Goal: Transaction & Acquisition: Purchase product/service

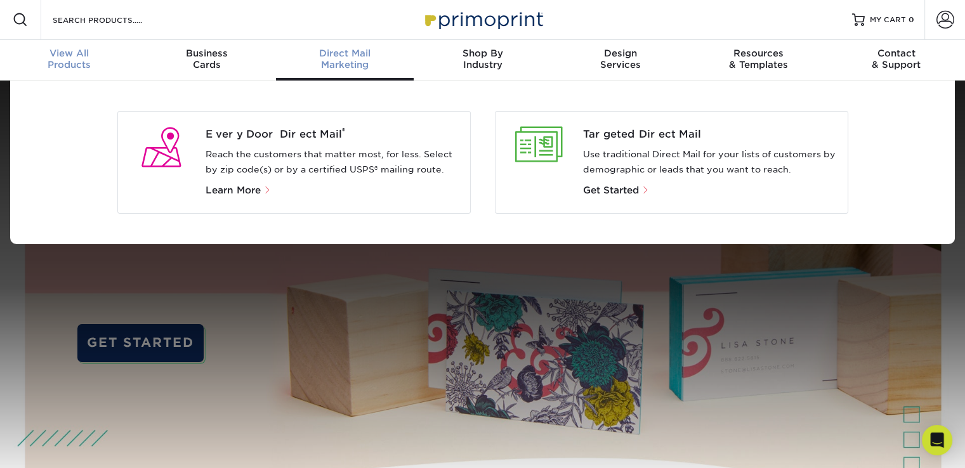
scroll to position [1, 0]
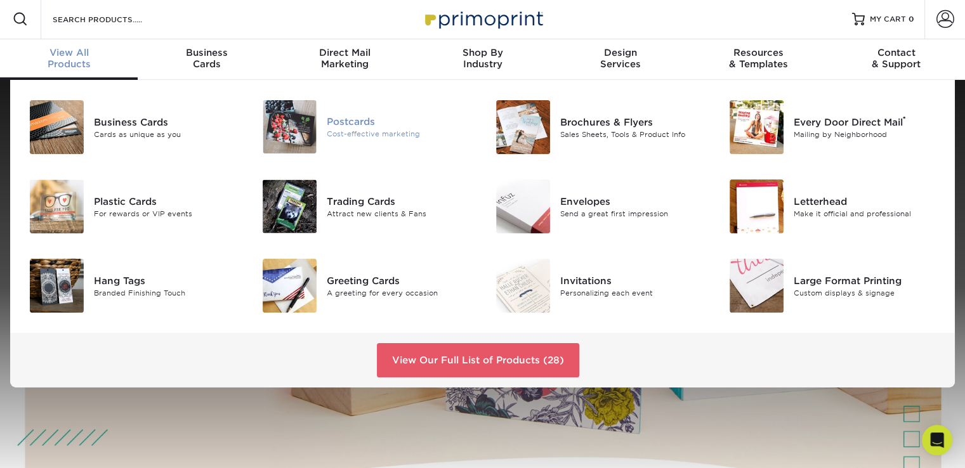
click at [353, 138] on div "Cost-effective marketing" at bounding box center [400, 134] width 146 height 11
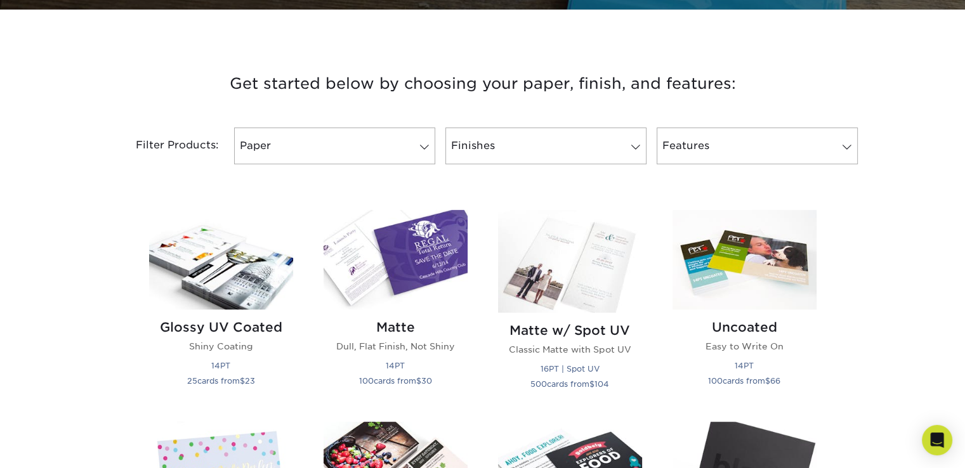
scroll to position [536, 0]
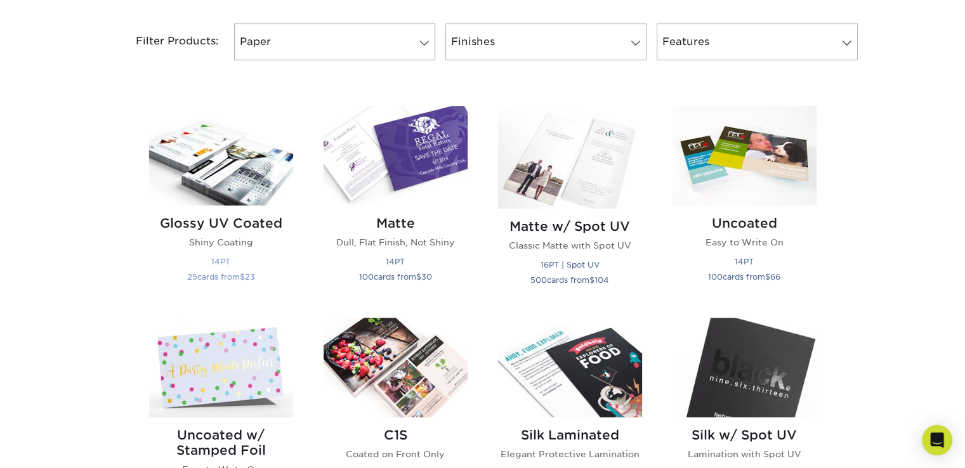
click at [246, 178] on img at bounding box center [221, 156] width 144 height 100
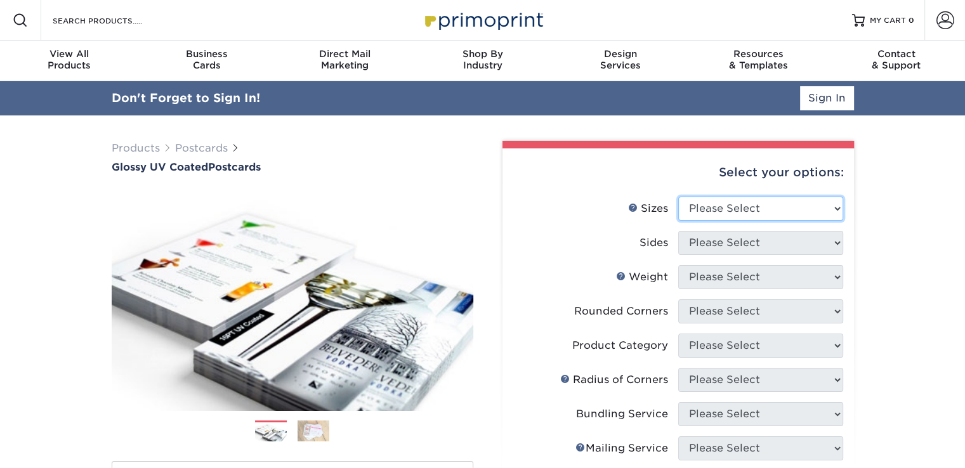
click at [838, 211] on select "Please Select 1.5" x 7" 2" x 4" 2" x 6" 2" x 7" 2" x 8" 2.12" x 5.5" 2.12" x 5.…" at bounding box center [760, 209] width 165 height 24
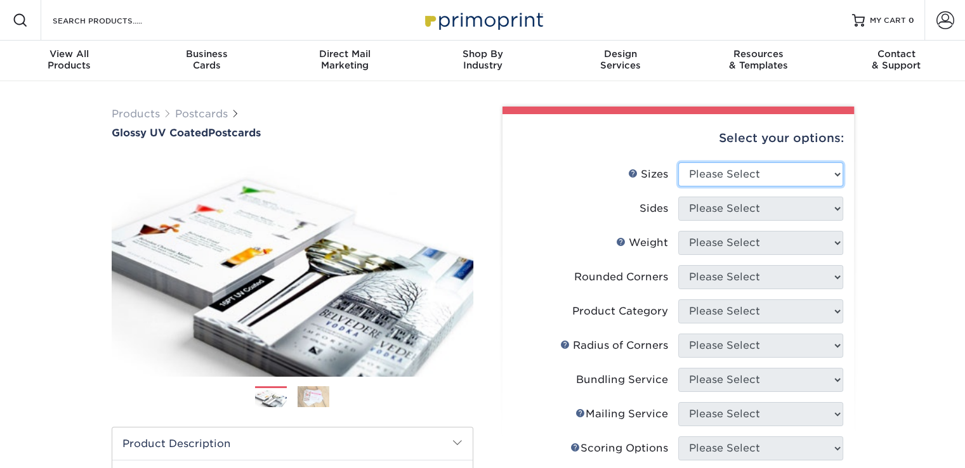
select select "6.25x9.00"
click at [678, 162] on select "Please Select 1.5" x 7" 2" x 4" 2" x 6" 2" x 7" 2" x 8" 2.12" x 5.5" 2.12" x 5.…" at bounding box center [760, 174] width 165 height 24
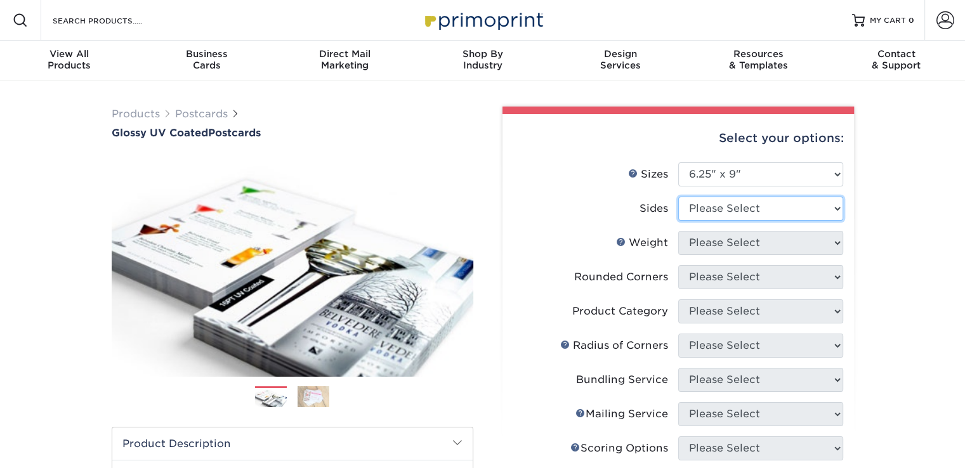
click at [836, 209] on select "Please Select Print Both Sides Print Front Only" at bounding box center [760, 209] width 165 height 24
select select "13abbda7-1d64-4f25-8bb2-c179b224825d"
click at [678, 197] on select "Please Select Print Both Sides Print Front Only" at bounding box center [760, 209] width 165 height 24
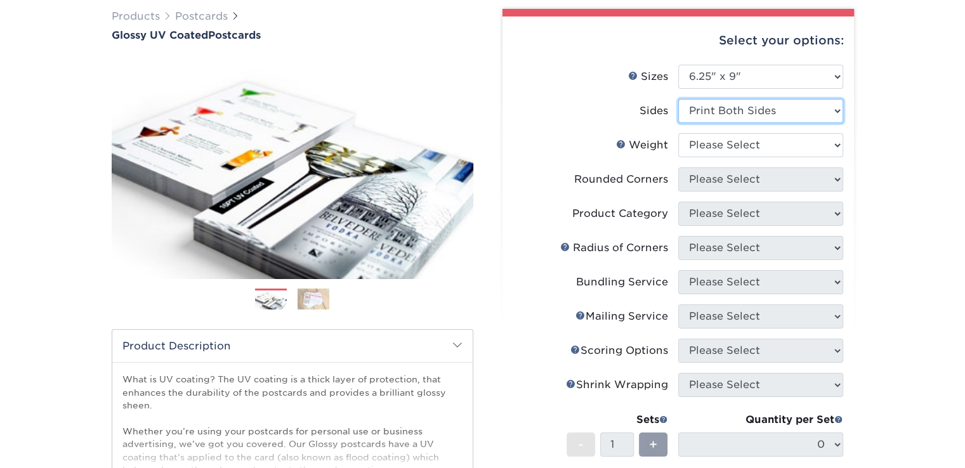
scroll to position [112, 0]
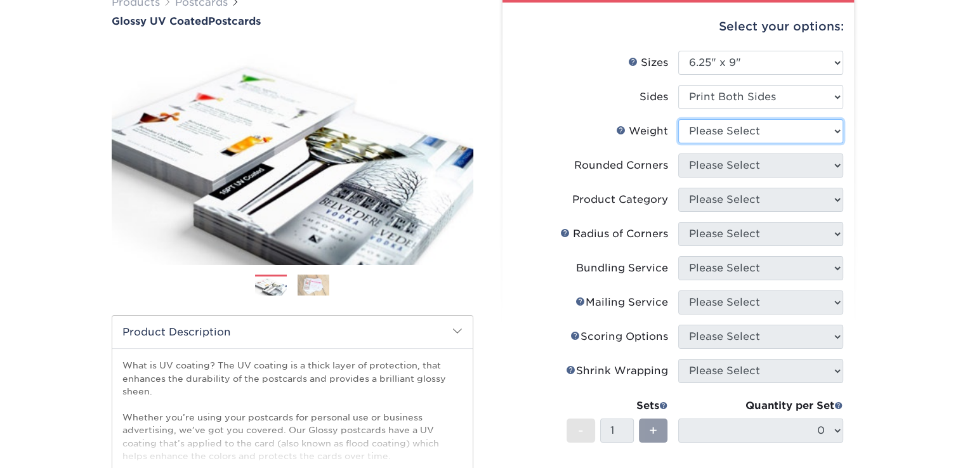
click at [833, 132] on select "Please Select 18PT C1S 14PT 16PT" at bounding box center [760, 131] width 165 height 24
select select "14PT"
click at [678, 119] on select "Please Select 18PT C1S 14PT 16PT" at bounding box center [760, 131] width 165 height 24
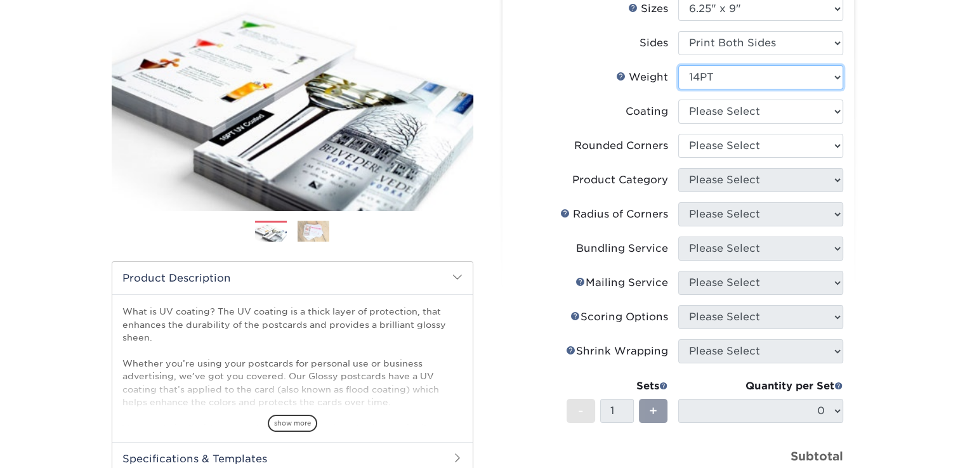
scroll to position [168, 0]
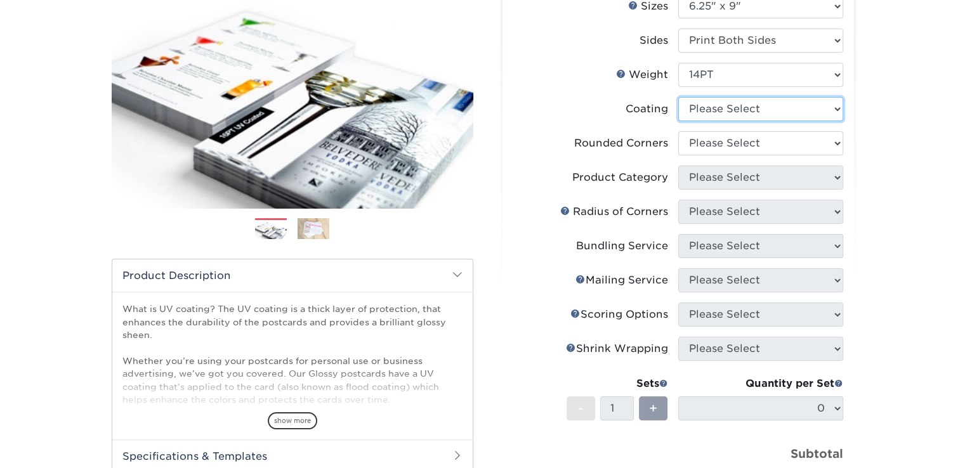
click at [836, 108] on select at bounding box center [760, 109] width 165 height 24
select select "ae367451-b2b8-45df-a344-0f05b6a12993"
click at [678, 97] on select at bounding box center [760, 109] width 165 height 24
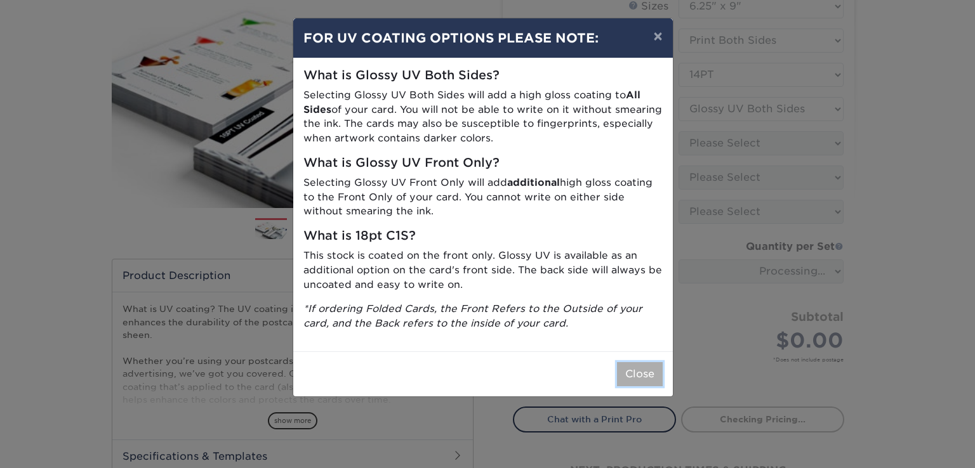
click at [651, 379] on button "Close" at bounding box center [640, 374] width 46 height 24
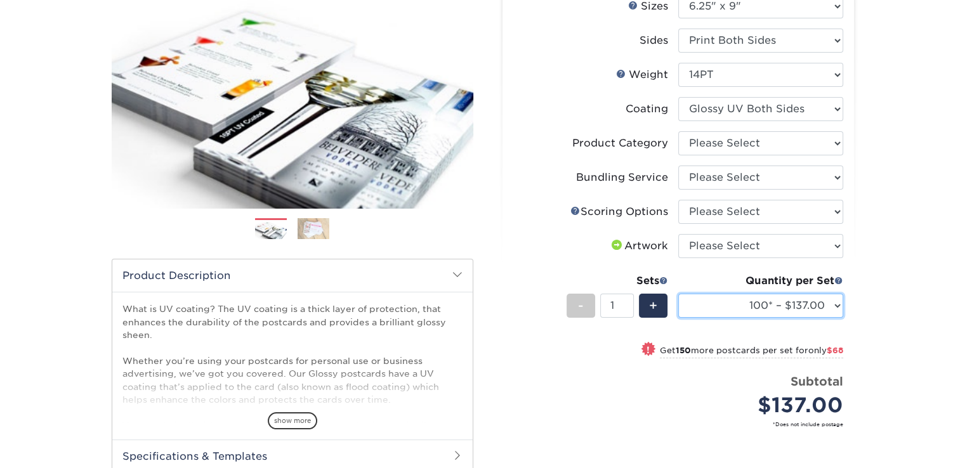
click at [838, 304] on select "100* – $137.00 250* – $205.00 500 – $227.00 1000 – $262.00 2500 – $421.00 5000 …" at bounding box center [760, 306] width 165 height 24
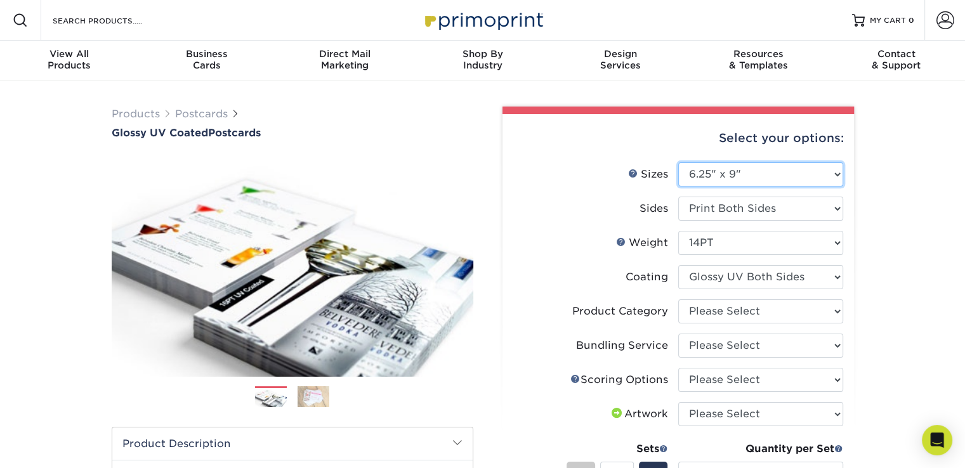
click at [835, 173] on select "Please Select 1.5" x 7" 2" x 4" 2" x 6" 2" x 7" 2" x 8" 2.12" x 5.5" 2.12" x 5.…" at bounding box center [760, 174] width 165 height 24
select select "6.50x9.00"
click at [678, 162] on select "Please Select 1.5" x 7" 2" x 4" 2" x 6" 2" x 7" 2" x 8" 2.12" x 5.5" 2.12" x 5.…" at bounding box center [760, 174] width 165 height 24
select select
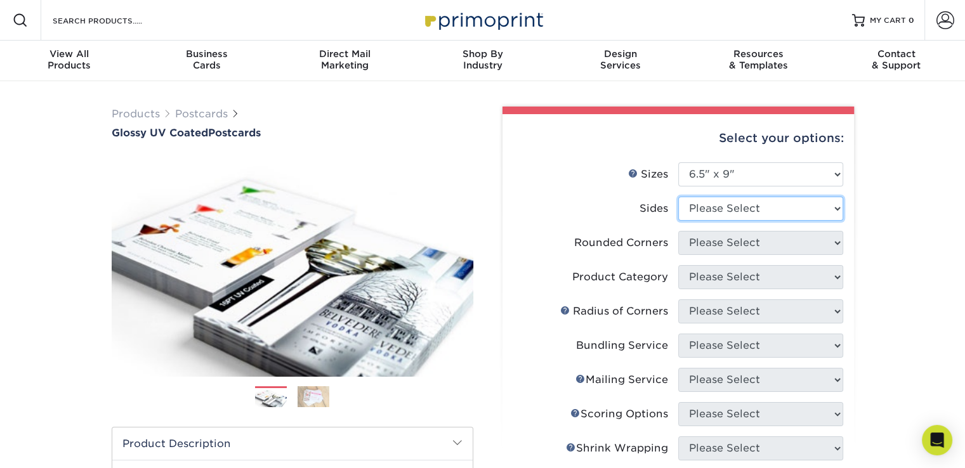
click at [838, 209] on select "Please Select Print Both Sides Print Front Only" at bounding box center [760, 209] width 165 height 24
select select "13abbda7-1d64-4f25-8bb2-c179b224825d"
click at [678, 197] on select "Please Select Print Both Sides Print Front Only" at bounding box center [760, 209] width 165 height 24
select select
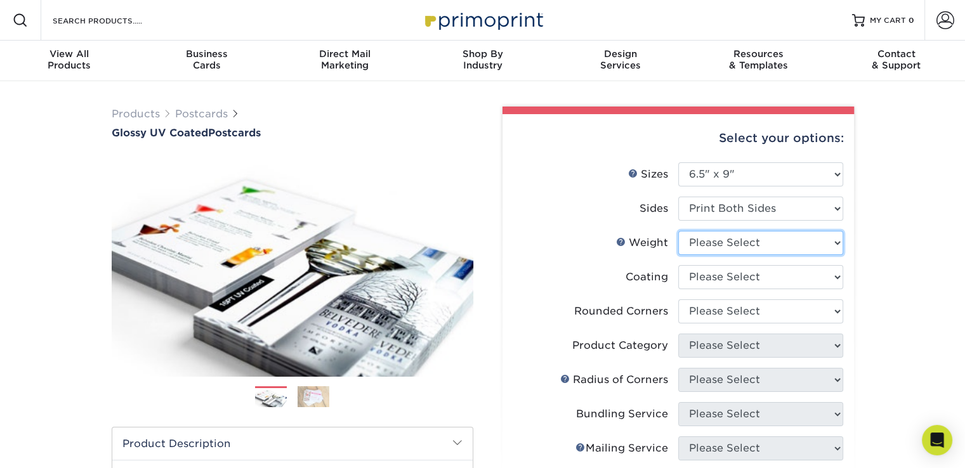
click at [834, 245] on select "Please Select 14PT 16PT 18PT C1S" at bounding box center [760, 243] width 165 height 24
select select "14PT"
click at [678, 231] on select "Please Select 14PT 16PT 18PT C1S" at bounding box center [760, 243] width 165 height 24
select select
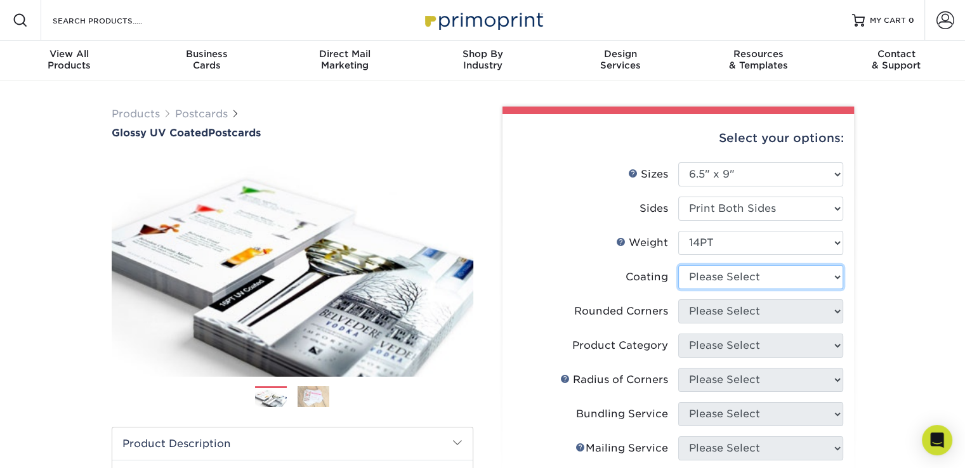
click at [839, 276] on select at bounding box center [760, 277] width 165 height 24
select select "ae367451-b2b8-45df-a344-0f05b6a12993"
click at [678, 265] on select at bounding box center [760, 277] width 165 height 24
select select "-1"
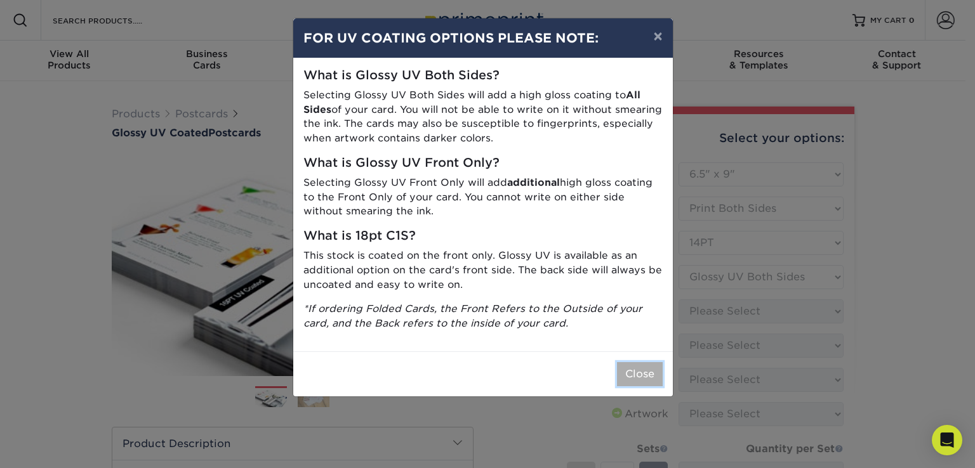
click at [642, 370] on button "Close" at bounding box center [640, 374] width 46 height 24
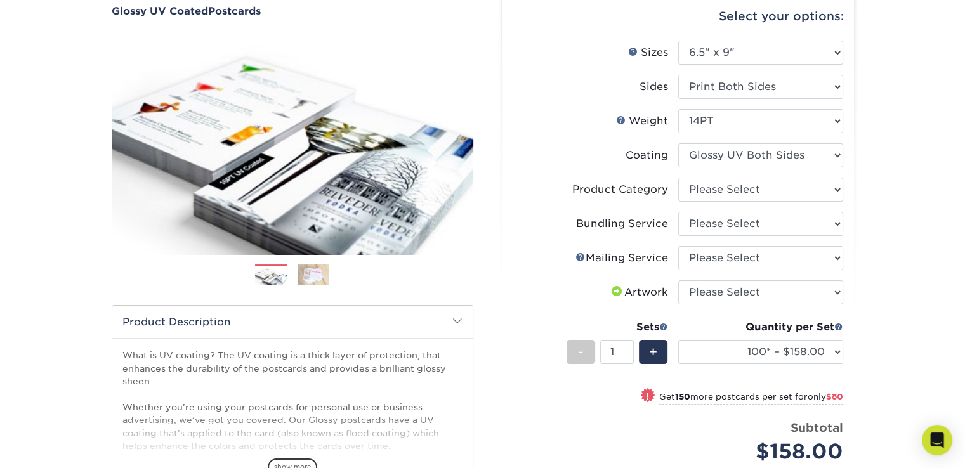
scroll to position [144, 0]
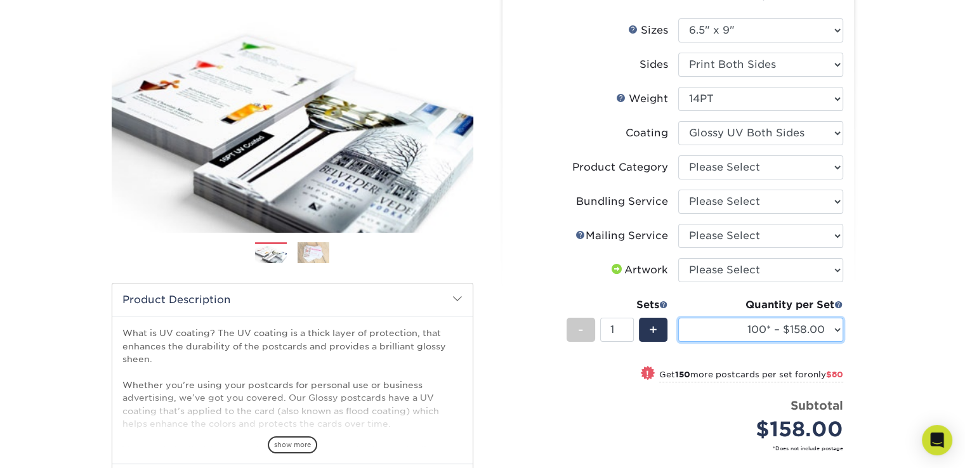
click at [839, 331] on select "100* – $158.00 250* – $238.00 500 – $264.00 750 – $271.00 1000 – $305.00 1500 –…" at bounding box center [760, 330] width 165 height 24
click at [888, 323] on div "Products Postcards Glossy UV Coated Postcards Previous Next show more 25" at bounding box center [482, 303] width 965 height 732
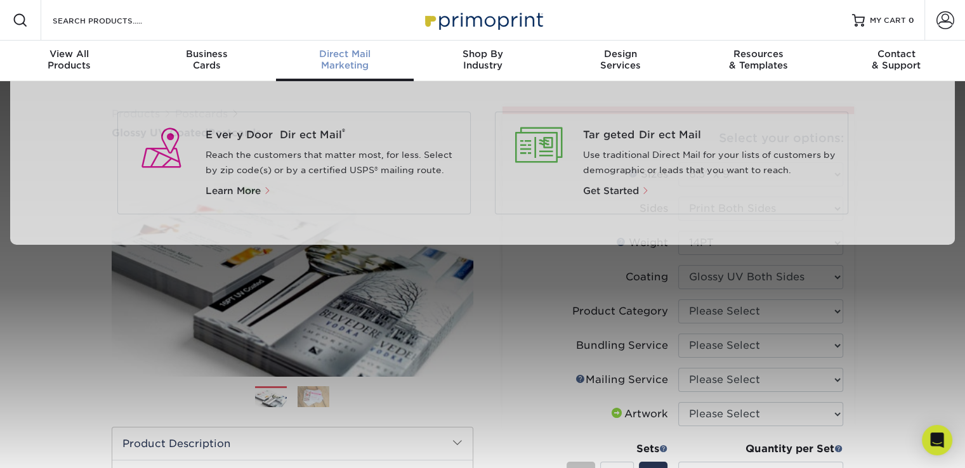
scroll to position [0, 0]
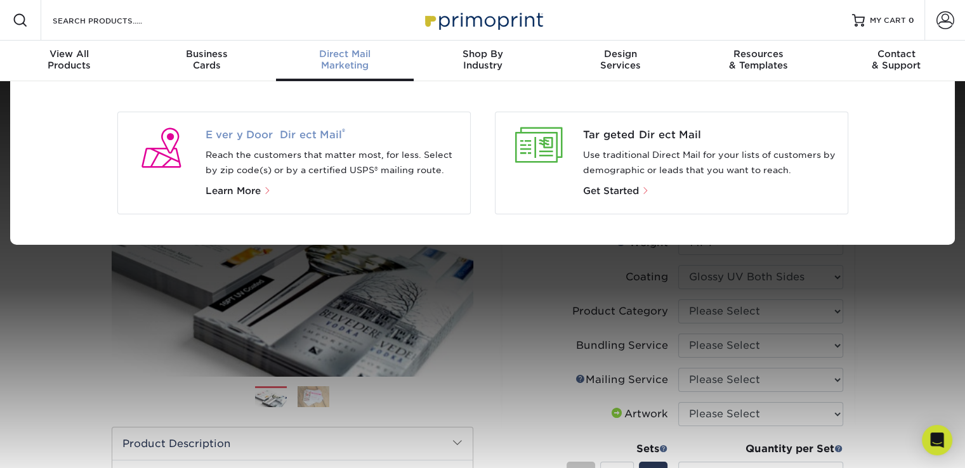
click at [279, 133] on span "Every Door Direct Mail ®" at bounding box center [333, 135] width 254 height 15
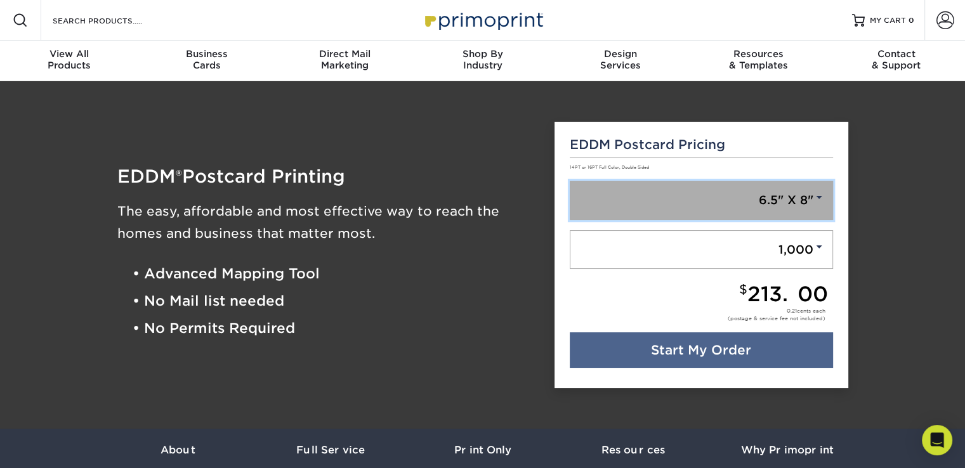
click at [820, 194] on span at bounding box center [818, 197] width 11 height 11
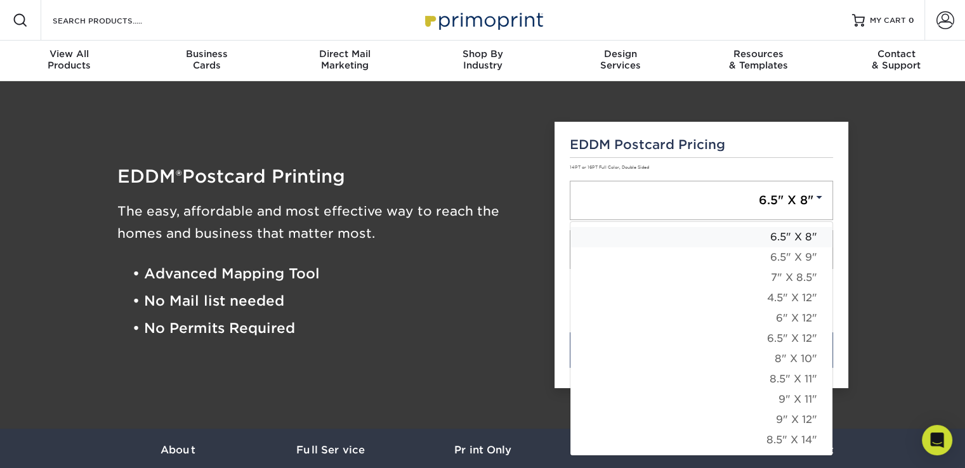
click at [798, 241] on link "6.5" X 8"" at bounding box center [701, 237] width 262 height 20
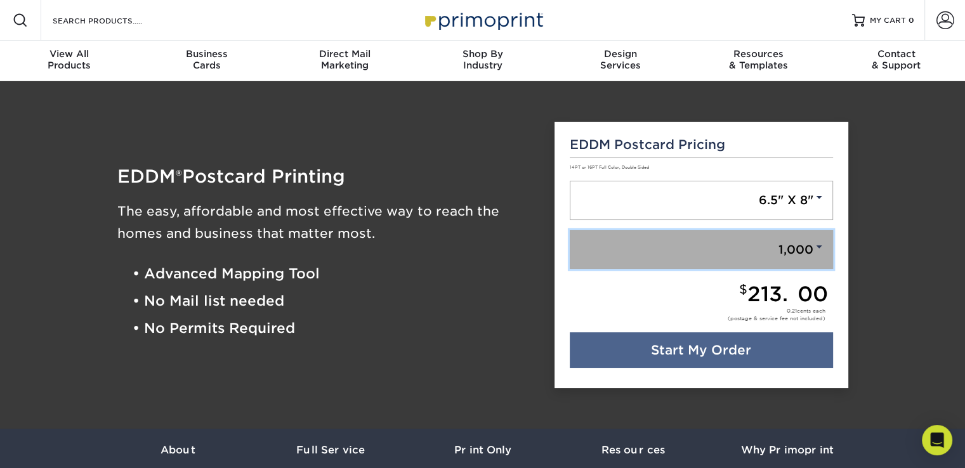
click at [816, 246] on span at bounding box center [818, 246] width 11 height 11
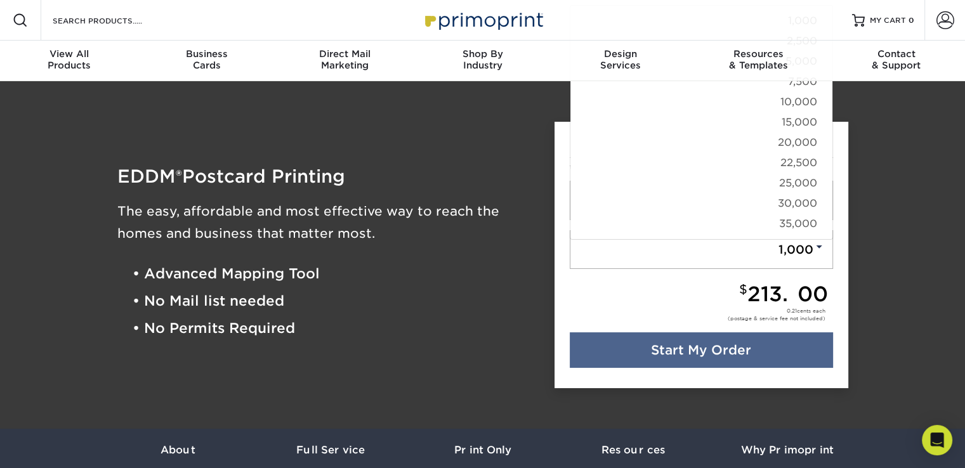
click at [396, 287] on li "• No Mail list needed" at bounding box center [335, 300] width 404 height 27
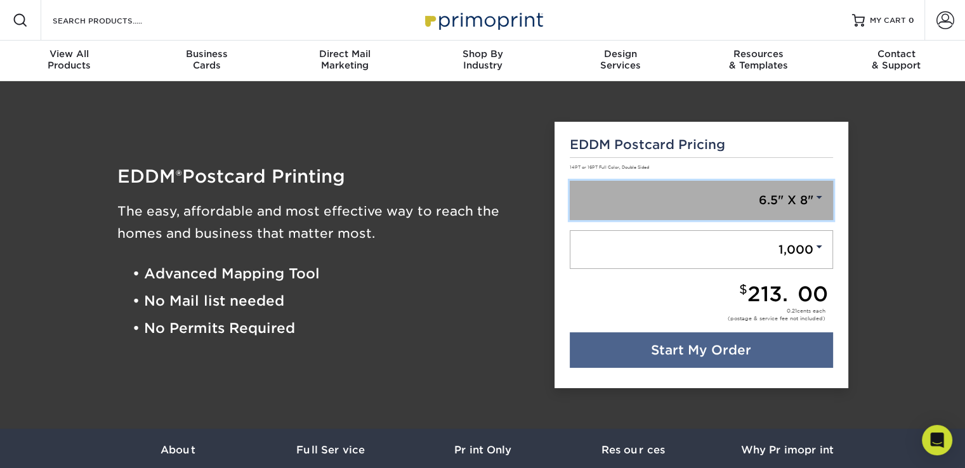
click at [822, 199] on span at bounding box center [818, 197] width 11 height 11
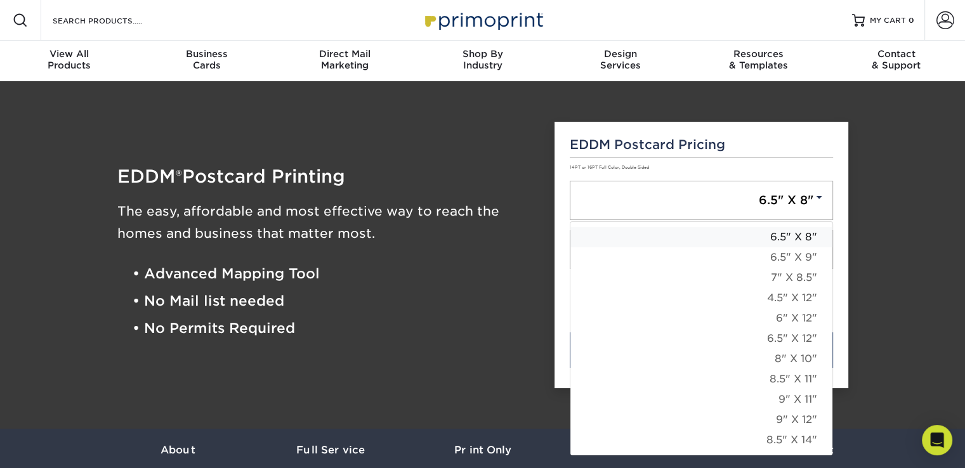
click at [801, 237] on link "6.5" X 8"" at bounding box center [701, 237] width 262 height 20
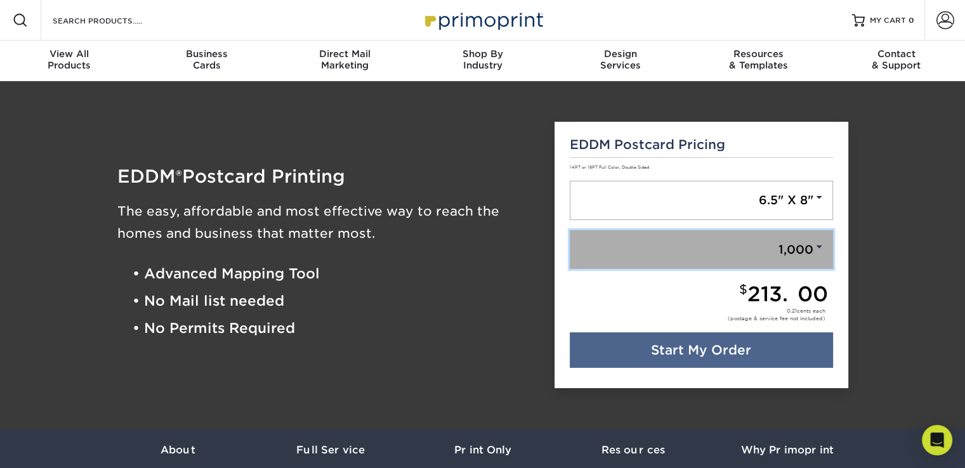
click at [813, 247] on span at bounding box center [818, 246] width 11 height 11
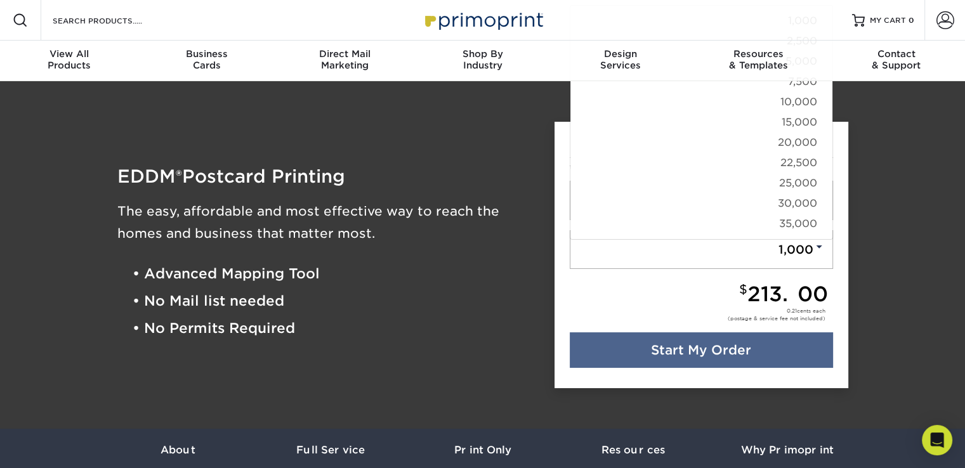
click at [791, 11] on div "Resources Menu Search Products Account SIGN IN CREATE AN ACCOUNT forgot passwor…" at bounding box center [482, 20] width 965 height 41
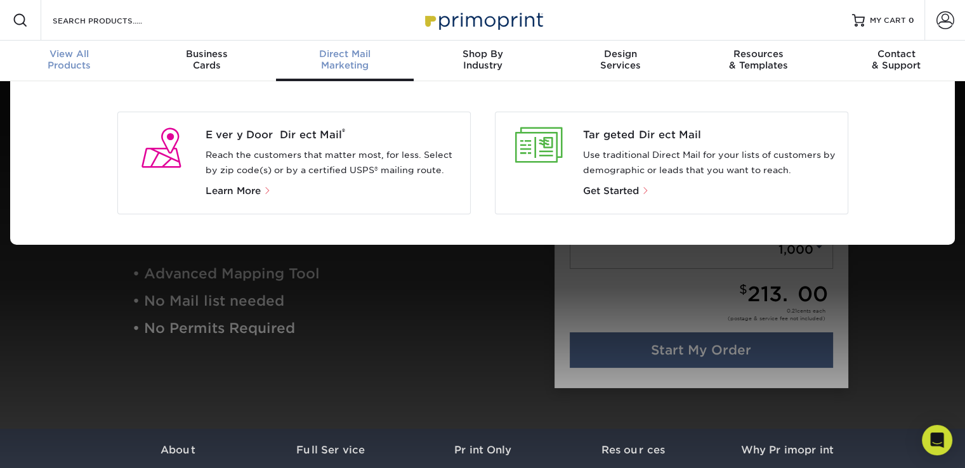
scroll to position [1, 0]
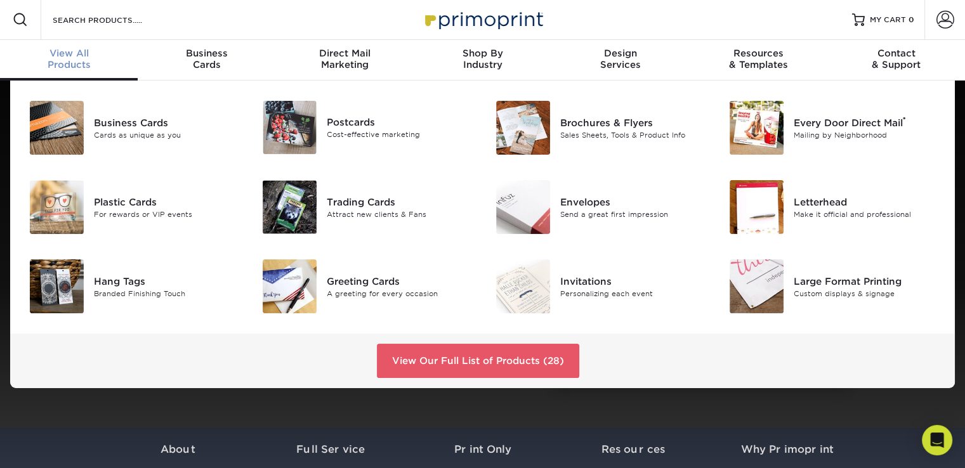
click at [74, 55] on span "View All" at bounding box center [69, 53] width 138 height 11
click at [305, 128] on img at bounding box center [290, 127] width 54 height 53
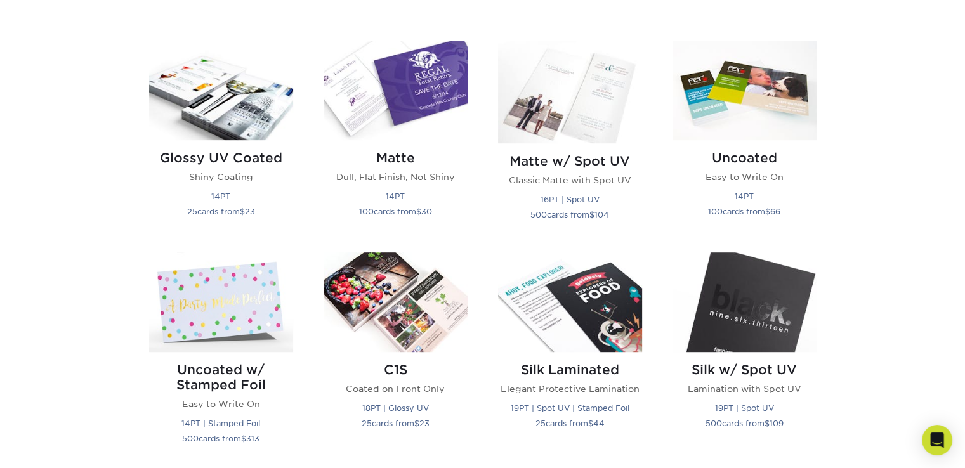
scroll to position [597, 0]
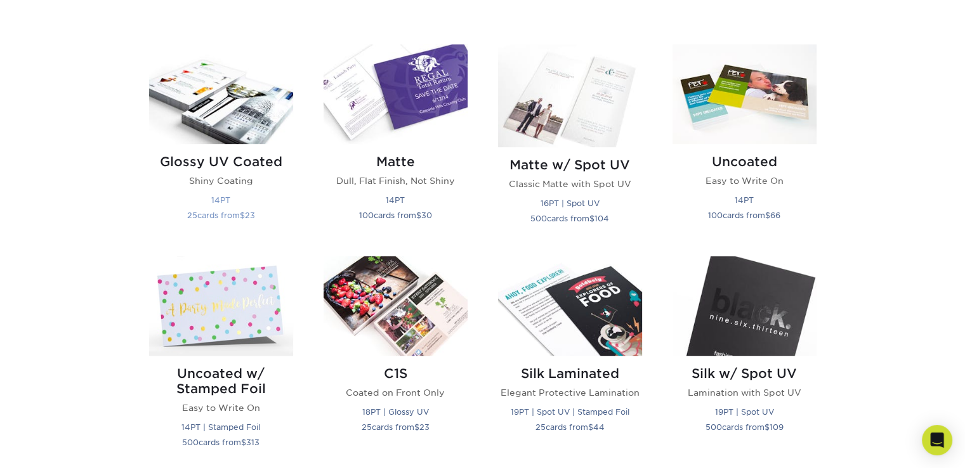
click at [223, 150] on div "Glossy UV Coated Shiny Coating 14PT 25 cards from $ 23" at bounding box center [221, 191] width 144 height 94
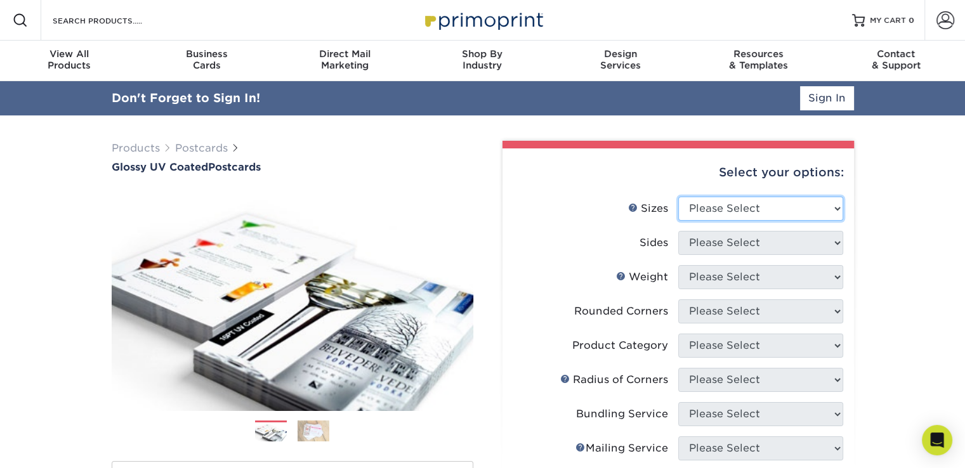
click at [838, 207] on select "Please Select 1.5" x 7" 2" x 4" 2" x 6" 2" x 7" 2" x 8" 2.12" x 5.5" 2.12" x 5.…" at bounding box center [760, 209] width 165 height 24
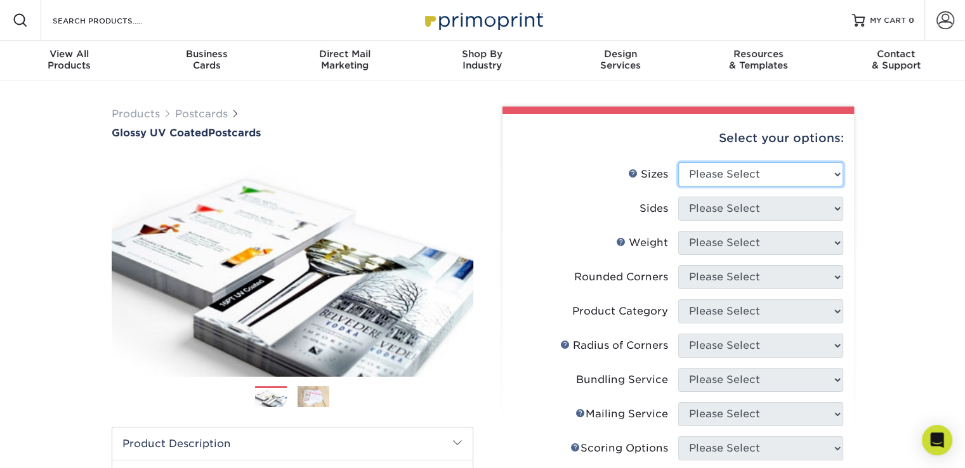
select select "6.00x11.00"
click at [678, 162] on select "Please Select 1.5" x 7" 2" x 4" 2" x 6" 2" x 7" 2" x 8" 2.12" x 5.5" 2.12" x 5.…" at bounding box center [760, 174] width 165 height 24
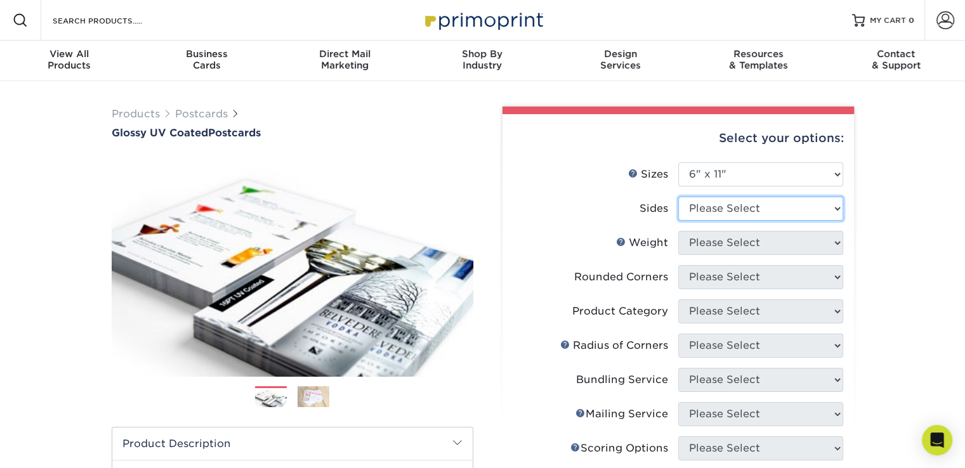
click at [838, 207] on select "Please Select Print Both Sides Print Front Only" at bounding box center [760, 209] width 165 height 24
select select "13abbda7-1d64-4f25-8bb2-c179b224825d"
click at [678, 197] on select "Please Select Print Both Sides Print Front Only" at bounding box center [760, 209] width 165 height 24
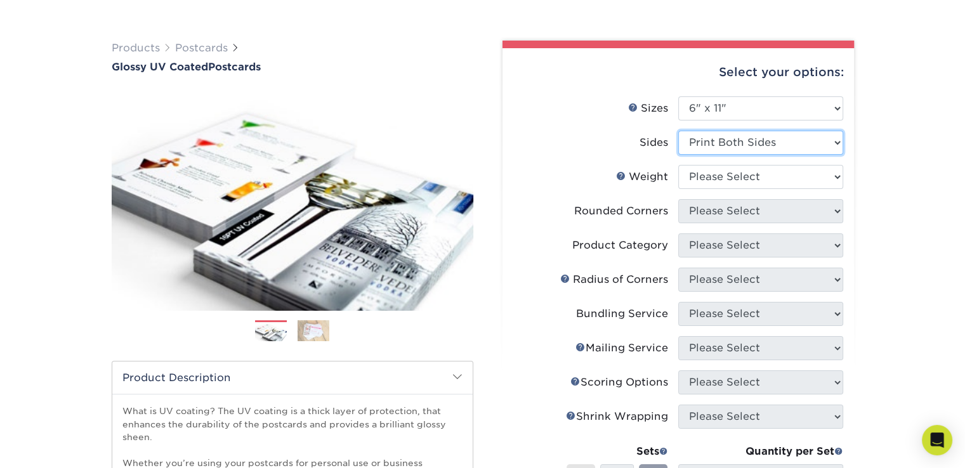
scroll to position [81, 0]
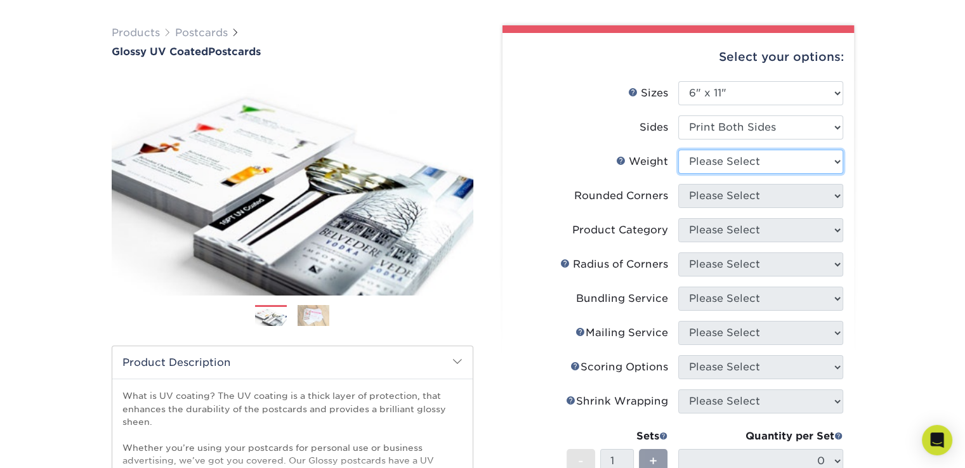
click at [836, 161] on select "Please Select 14PT 16PT 18PT C1S" at bounding box center [760, 162] width 165 height 24
select select "14PT"
click at [678, 150] on select "Please Select 14PT 16PT 18PT C1S" at bounding box center [760, 162] width 165 height 24
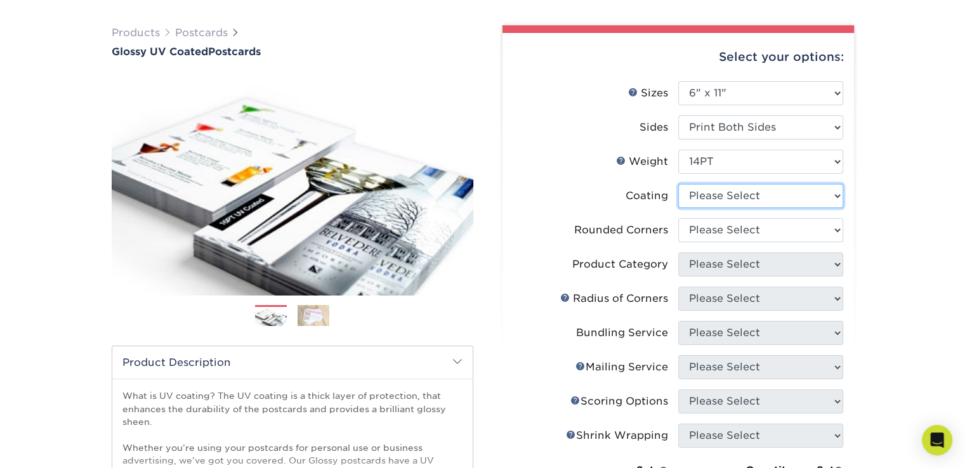
click at [837, 199] on select at bounding box center [760, 196] width 165 height 24
select select "ae367451-b2b8-45df-a344-0f05b6a12993"
click at [678, 184] on select at bounding box center [760, 196] width 165 height 24
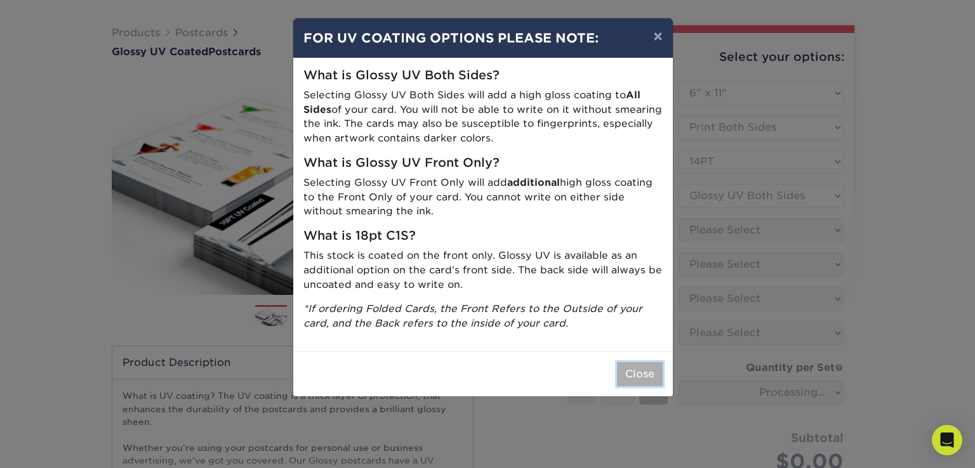
click at [625, 376] on button "Close" at bounding box center [640, 374] width 46 height 24
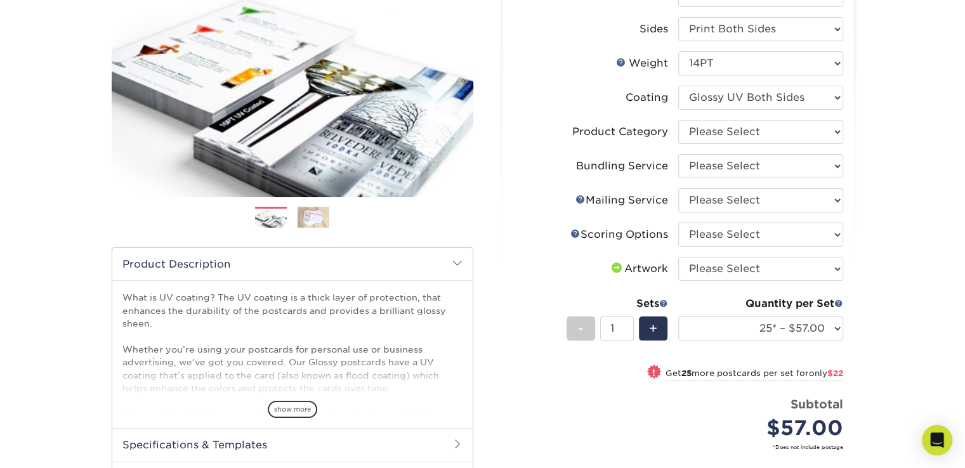
scroll to position [181, 0]
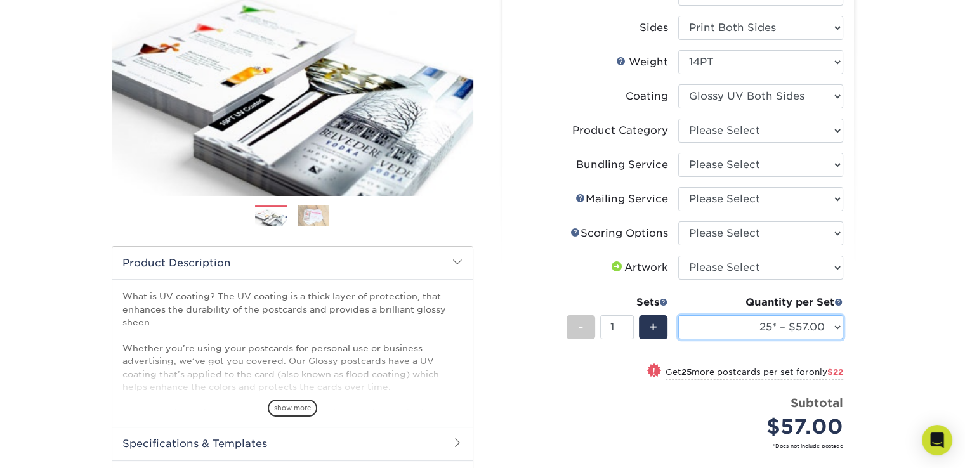
click at [838, 327] on select "25* – $57.00 50* – $79.00 75* – $92.00 100* – $130.00 250* – $219.00 500 – $283…" at bounding box center [760, 327] width 165 height 24
select select "500 – $283.00"
click at [678, 315] on select "25* – $57.00 50* – $79.00 75* – $92.00 100* – $130.00 250* – $219.00 500 – $283…" at bounding box center [760, 327] width 165 height 24
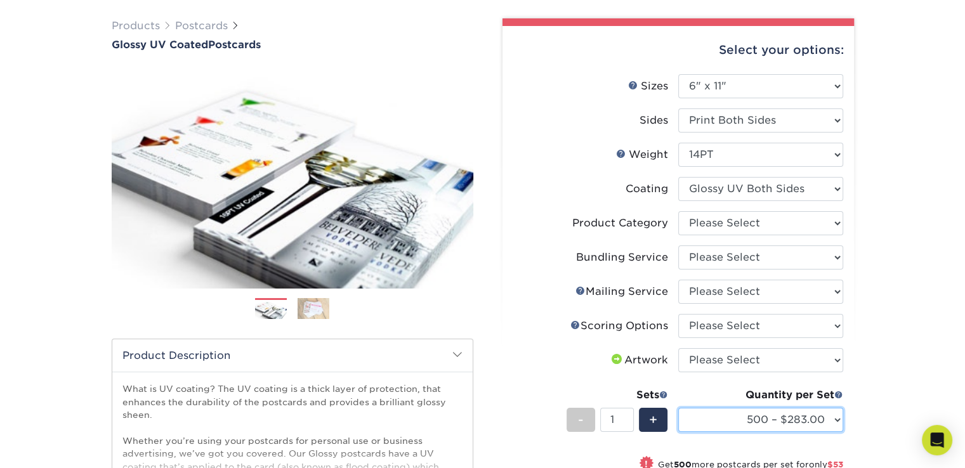
scroll to position [95, 0]
